Goal: Task Accomplishment & Management: Use online tool/utility

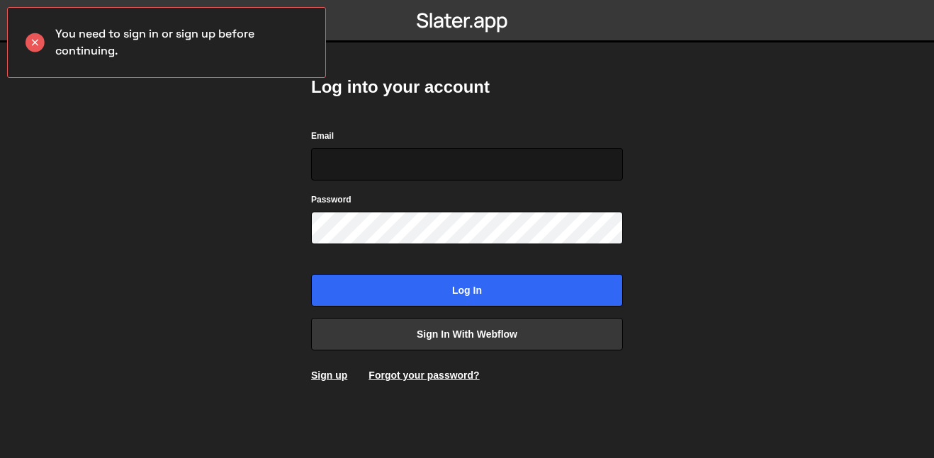
click at [474, 178] on input "Email" at bounding box center [467, 164] width 312 height 33
type input "[EMAIL_ADDRESS][DOMAIN_NAME]"
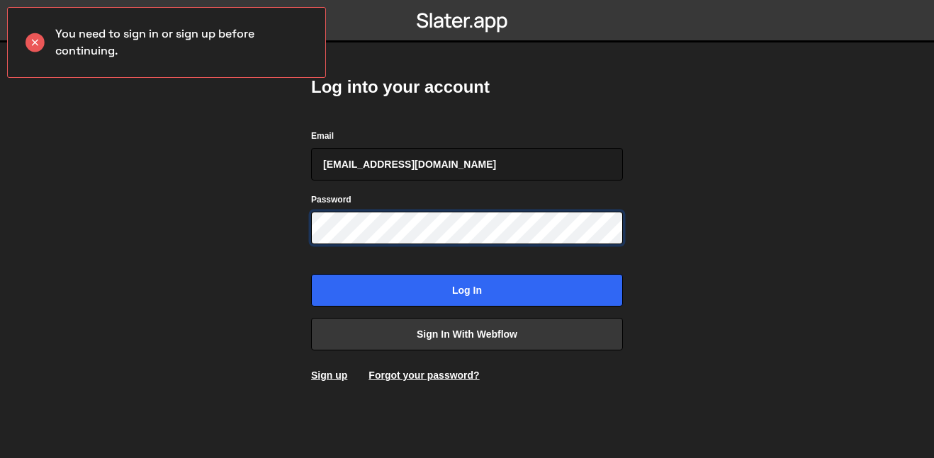
click at [311, 274] on input "Log in" at bounding box center [467, 290] width 312 height 33
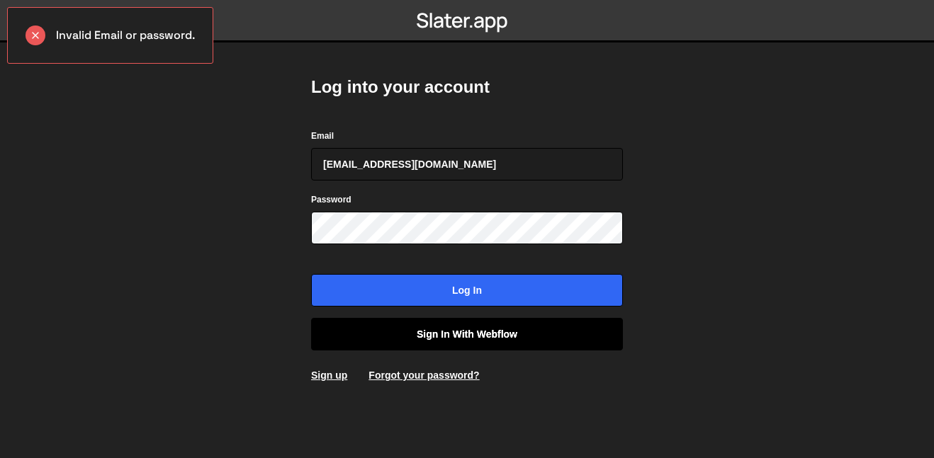
click at [424, 344] on link "Sign in with Webflow" at bounding box center [467, 334] width 312 height 33
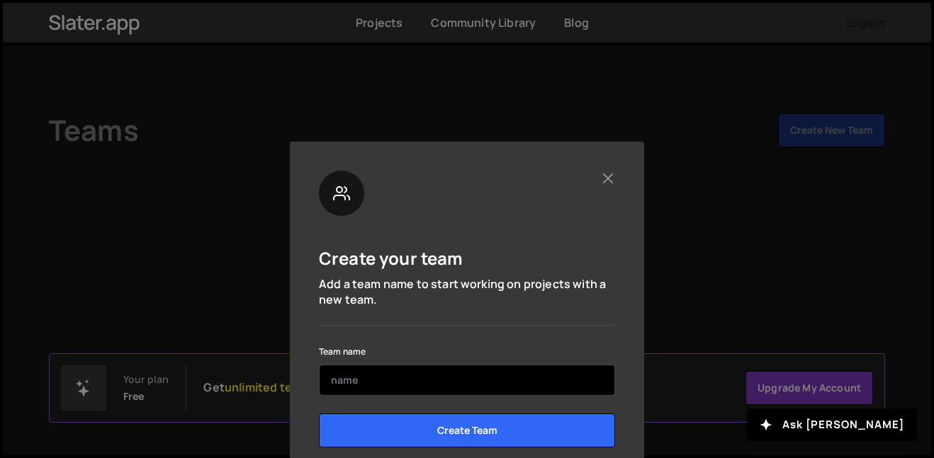
click at [515, 385] on input "text" at bounding box center [467, 380] width 296 height 31
type input "vex"
click at [319, 414] on input "Create Team" at bounding box center [467, 431] width 296 height 34
